Goal: Book appointment/travel/reservation

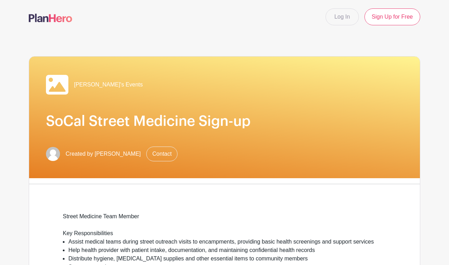
scroll to position [342, 0]
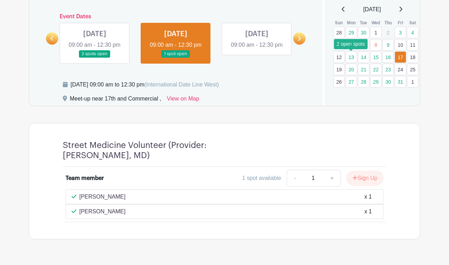
click at [353, 56] on link "13" at bounding box center [352, 57] width 12 height 12
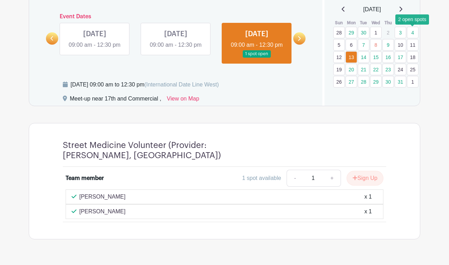
click at [412, 33] on link "4" at bounding box center [413, 33] width 12 height 12
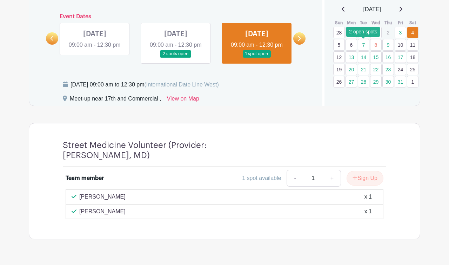
click at [368, 47] on link "7" at bounding box center [364, 45] width 12 height 12
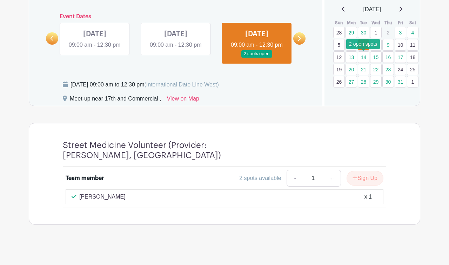
click at [364, 58] on link "14" at bounding box center [364, 57] width 12 height 12
click at [351, 57] on link "13" at bounding box center [352, 57] width 12 height 12
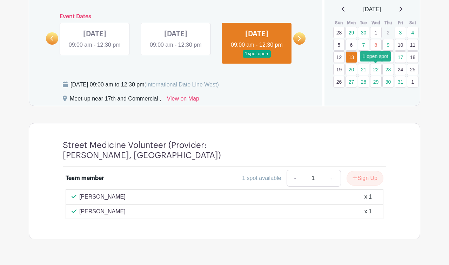
click at [375, 71] on link "22" at bounding box center [376, 70] width 12 height 12
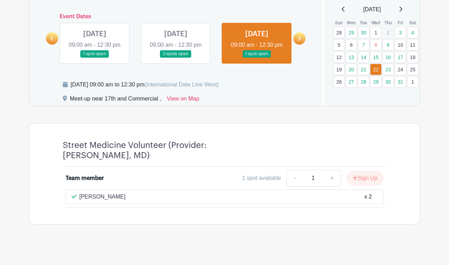
scroll to position [357, 0]
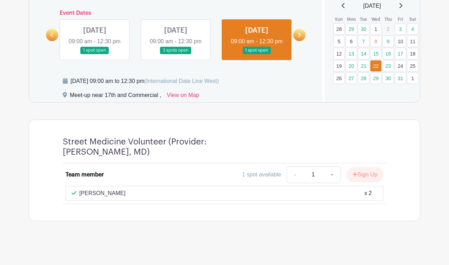
click at [368, 193] on div "x 2" at bounding box center [368, 193] width 7 height 8
click at [376, 72] on link "29" at bounding box center [376, 78] width 12 height 12
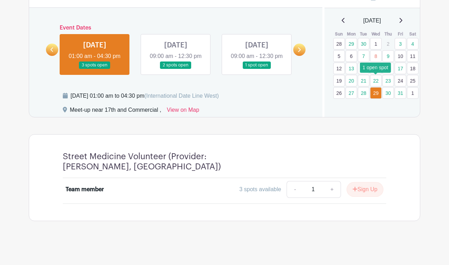
click at [373, 75] on link "22" at bounding box center [376, 81] width 12 height 12
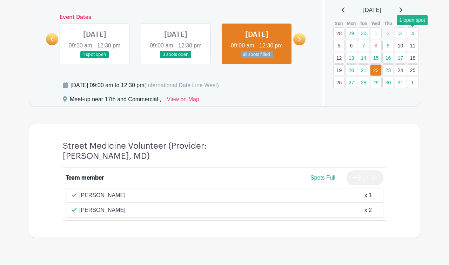
click at [410, 31] on link "4" at bounding box center [413, 33] width 12 height 12
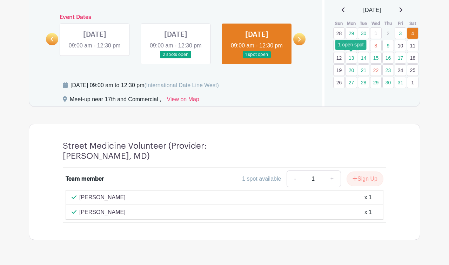
click at [352, 60] on link "13" at bounding box center [352, 58] width 12 height 12
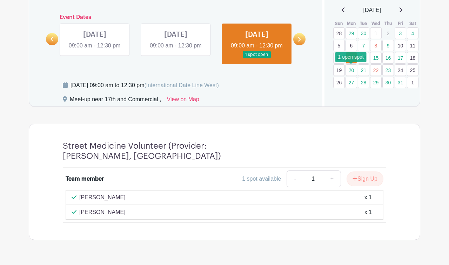
click at [351, 71] on link "20" at bounding box center [352, 70] width 12 height 12
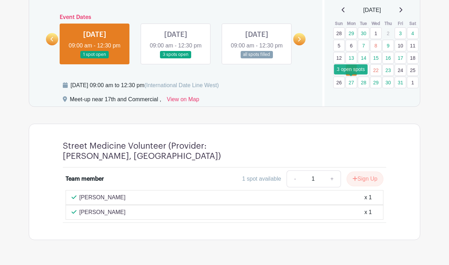
click at [348, 84] on link "27" at bounding box center [352, 82] width 12 height 12
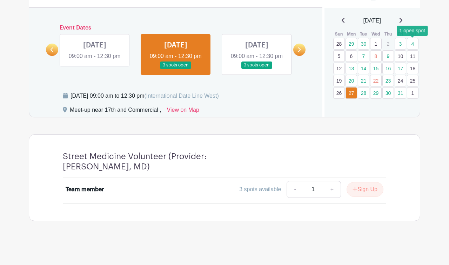
click at [409, 38] on link "4" at bounding box center [413, 44] width 12 height 12
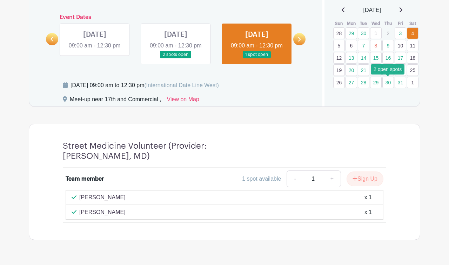
click at [388, 83] on link "30" at bounding box center [388, 82] width 12 height 12
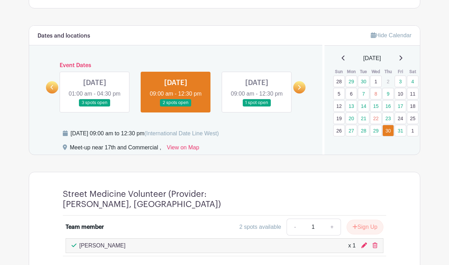
scroll to position [292, 0]
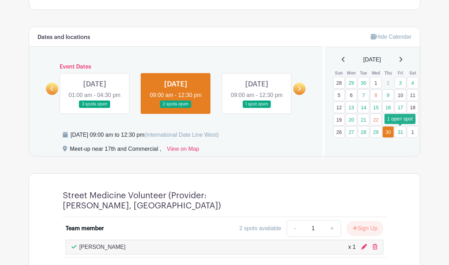
click at [402, 134] on link "31" at bounding box center [401, 132] width 12 height 12
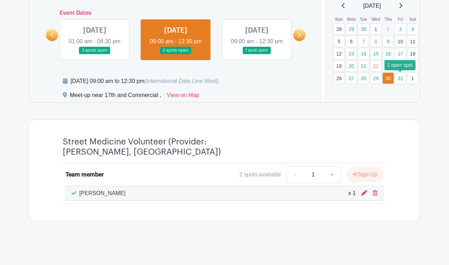
scroll to position [357, 0]
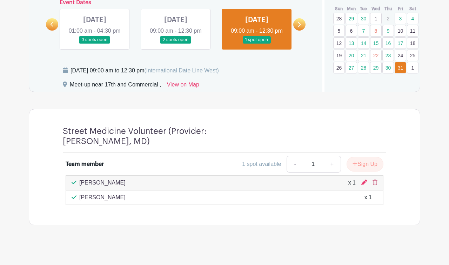
click at [374, 185] on icon at bounding box center [375, 182] width 5 height 6
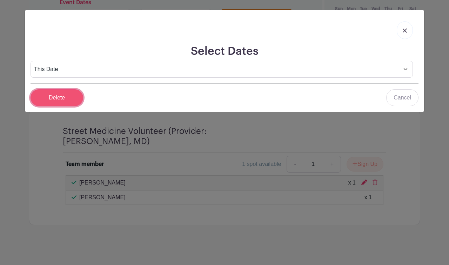
click at [62, 98] on input "Delete" at bounding box center [57, 97] width 53 height 17
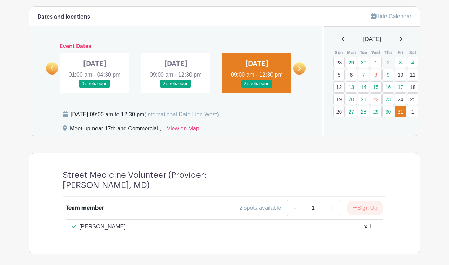
scroll to position [321, 0]
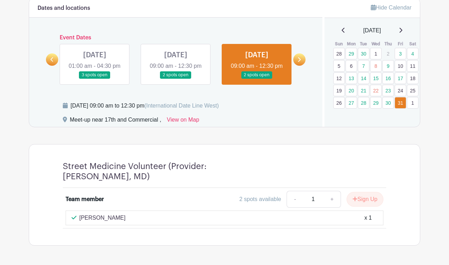
click at [342, 29] on icon at bounding box center [344, 30] width 4 height 6
click at [367, 55] on link "2" at bounding box center [364, 54] width 12 height 12
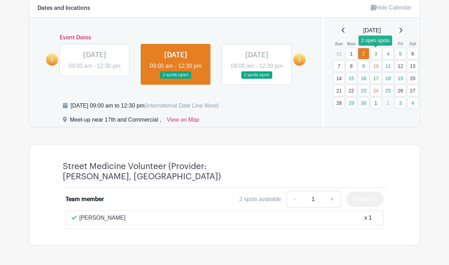
click at [378, 54] on link "3" at bounding box center [376, 54] width 12 height 12
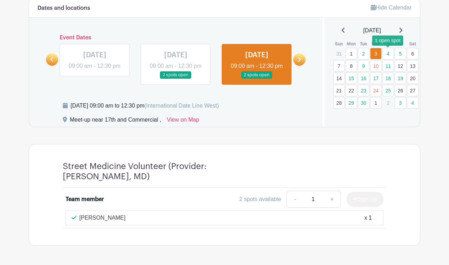
click at [389, 53] on link "4" at bounding box center [388, 54] width 12 height 12
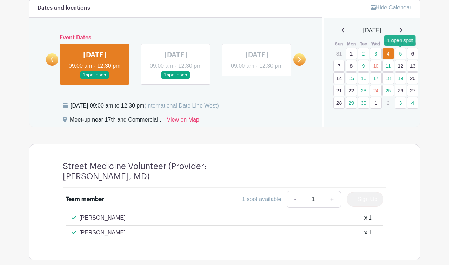
click at [400, 53] on link "5" at bounding box center [401, 54] width 12 height 12
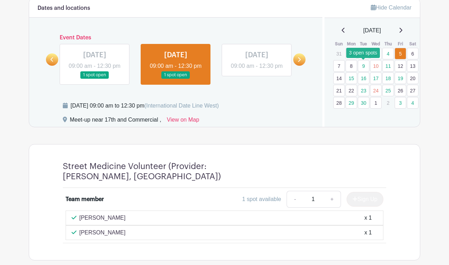
click at [361, 65] on link "9" at bounding box center [364, 66] width 12 height 12
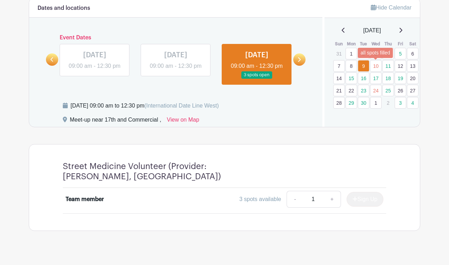
click at [377, 64] on link "10" at bounding box center [376, 66] width 12 height 12
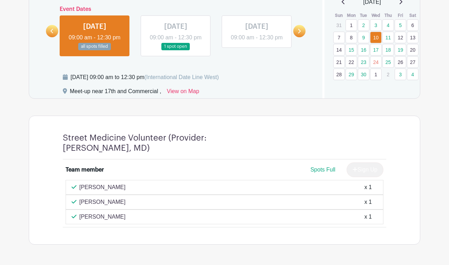
scroll to position [353, 0]
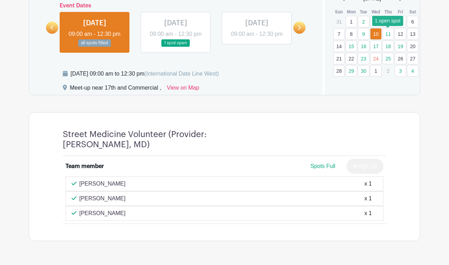
click at [390, 34] on link "11" at bounding box center [388, 34] width 12 height 12
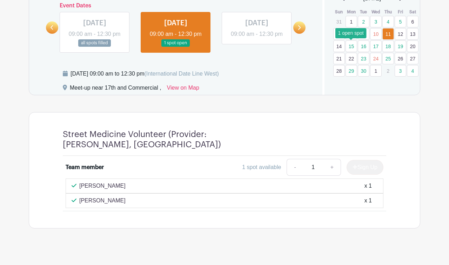
click at [352, 43] on link "15" at bounding box center [352, 46] width 12 height 12
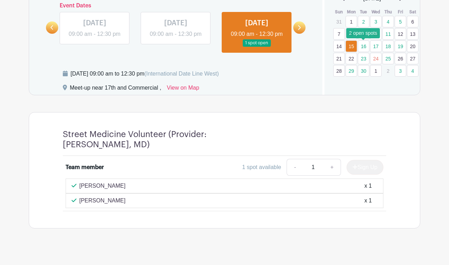
click at [362, 45] on link "16" at bounding box center [364, 46] width 12 height 12
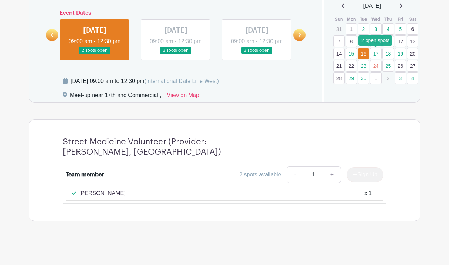
click at [374, 48] on link "17" at bounding box center [376, 54] width 12 height 12
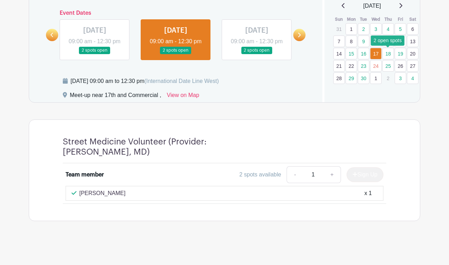
click at [387, 48] on link "18" at bounding box center [388, 54] width 12 height 12
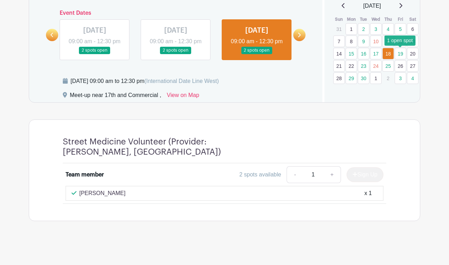
click at [400, 48] on link "19" at bounding box center [401, 54] width 12 height 12
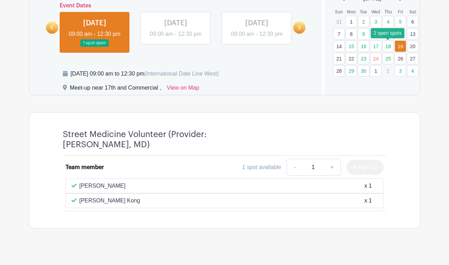
click at [387, 45] on link "18" at bounding box center [388, 46] width 12 height 12
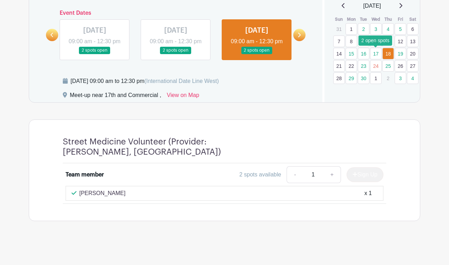
click at [373, 48] on link "17" at bounding box center [376, 54] width 12 height 12
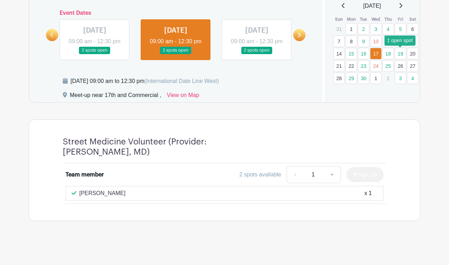
click at [400, 48] on link "19" at bounding box center [401, 54] width 12 height 12
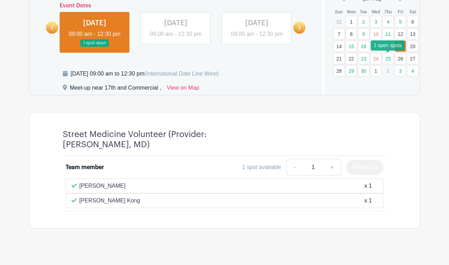
click at [386, 57] on link "25" at bounding box center [388, 59] width 12 height 12
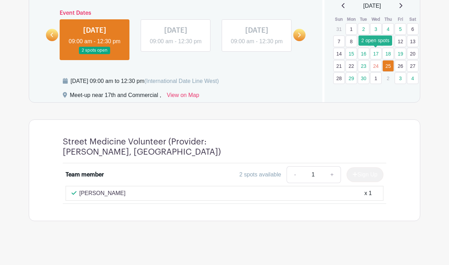
scroll to position [346, 0]
click at [377, 64] on link "24" at bounding box center [376, 66] width 12 height 12
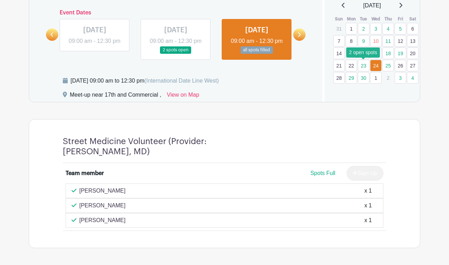
click at [363, 63] on link "23" at bounding box center [364, 66] width 12 height 12
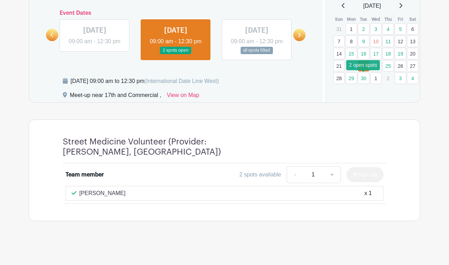
click at [363, 78] on link "30" at bounding box center [364, 78] width 12 height 12
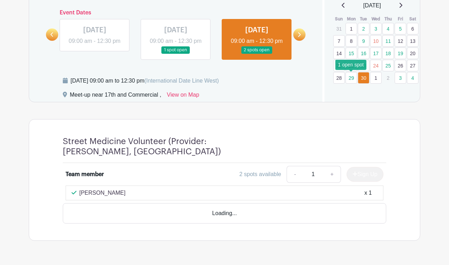
click at [351, 77] on link "29" at bounding box center [352, 78] width 12 height 12
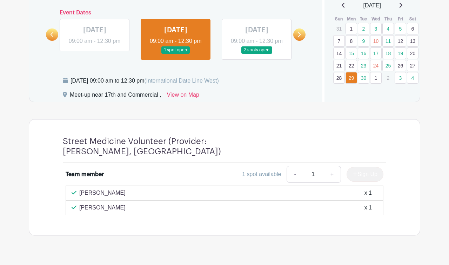
click at [389, 97] on div "Hide Calendar September 2025 Sun Mon Tue Wed Thu Fri Sat 31 1 2 3 4 5 6 7 8 9 1…" at bounding box center [371, 37] width 98 height 129
click at [402, 7] on icon at bounding box center [401, 5] width 4 height 6
click at [390, 75] on link "30" at bounding box center [388, 78] width 12 height 12
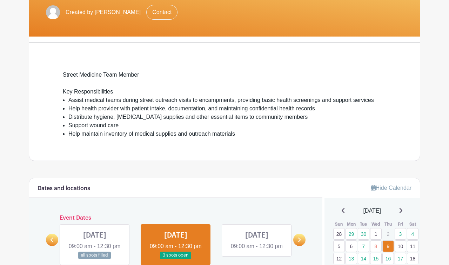
scroll to position [115, 0]
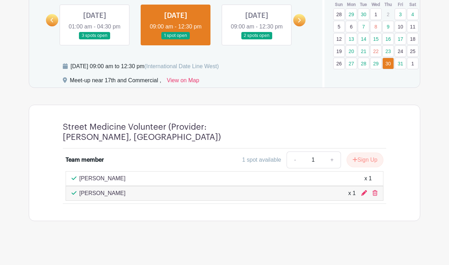
scroll to position [350, 0]
